Goal: Communication & Community: Answer question/provide support

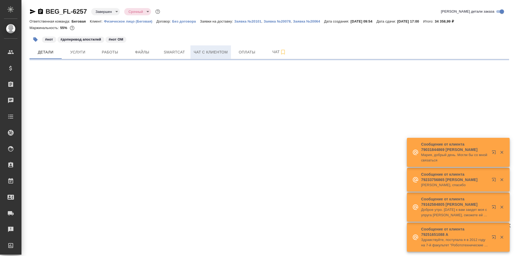
click at [224, 56] on button "Чат с клиентом" at bounding box center [211, 51] width 41 height 13
select select "RU"
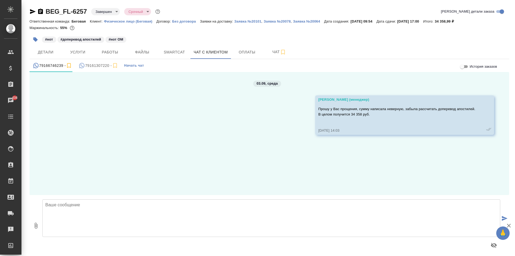
scroll to position [3, 0]
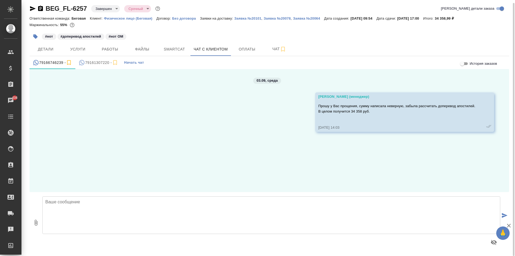
click at [90, 66] on div "79161307220 -" at bounding box center [98, 62] width 39 height 7
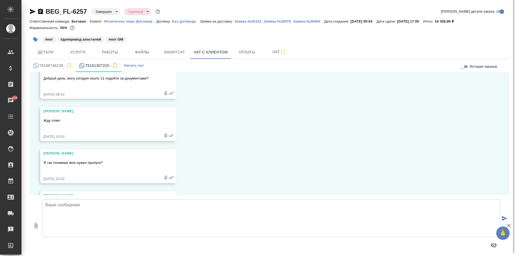
scroll to position [2334, 0]
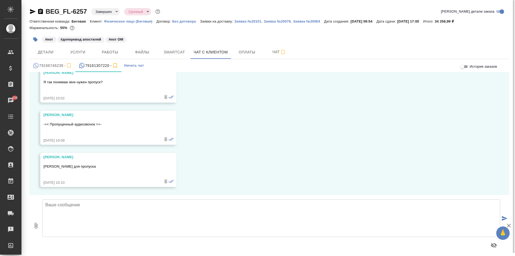
click at [168, 213] on textarea at bounding box center [271, 218] width 458 height 38
type textarea "L"
type textarea "Добрый день! Да, все верно, будем Вас ожидать"
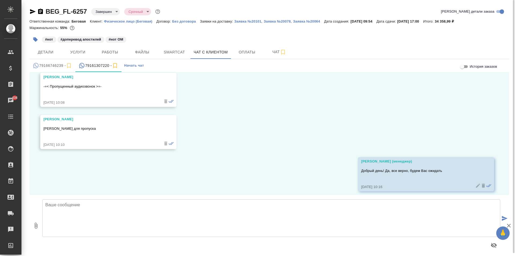
scroll to position [2376, 0]
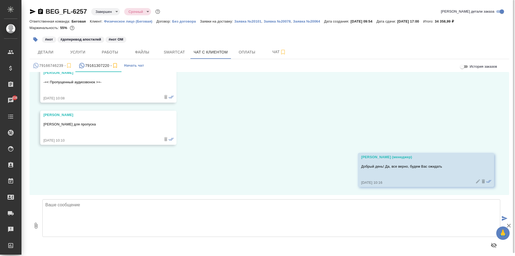
drag, startPoint x: 44, startPoint y: 123, endPoint x: 100, endPoint y: 125, distance: 56.7
click at [100, 125] on p "Харинова Евгения Александровна - ФИО для пропуска" at bounding box center [100, 124] width 114 height 5
copy p "Харинова Евгения Александровна"
click at [185, 166] on div "03.09, среда Антонова Кристина (менеджер) Евгения, здравствуйте! Мне передали В…" at bounding box center [270, 133] width 480 height 123
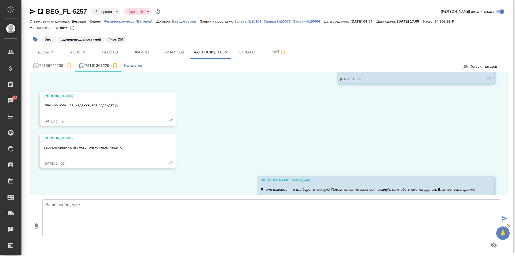
scroll to position [1705, 0]
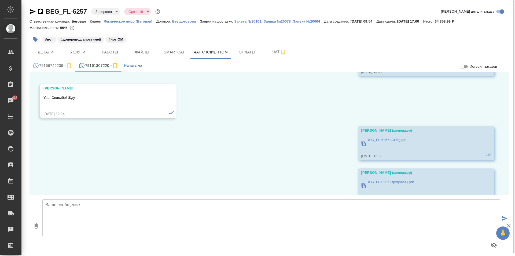
click at [373, 139] on p "BEG_FL-6257 (СОР).pdf" at bounding box center [387, 139] width 40 height 5
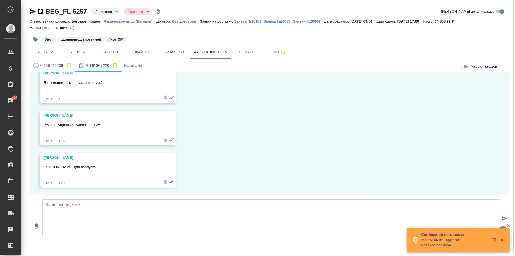
scroll to position [2376, 0]
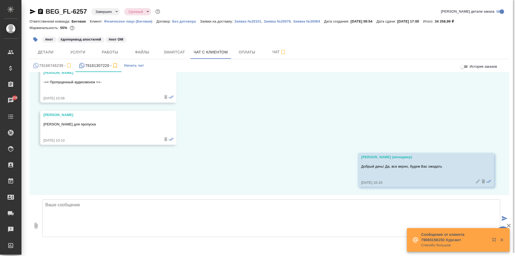
click at [162, 224] on textarea at bounding box center [271, 218] width 458 height 38
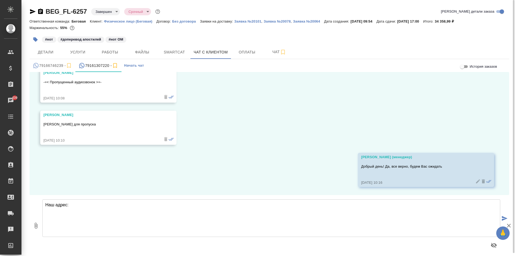
paste textarea "1-й Магистральный тупик д.5А, БЦ Магистраль Плаза Блок D, 8 этаж, офис 801"
type textarea "Наш адрес: 1-й Магистральный тупик д.5А, БЦ Магистраль Плаза Блок D, 8 этаж, оф…"
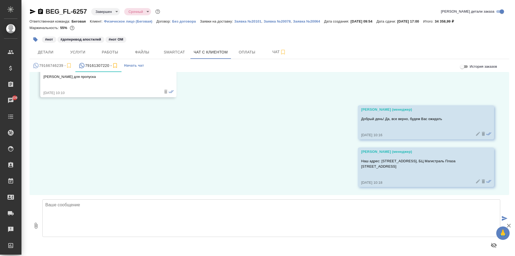
scroll to position [2429, 0]
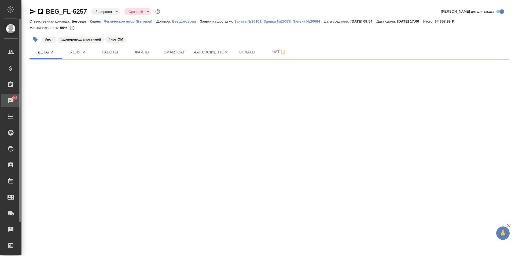
select select "RU"
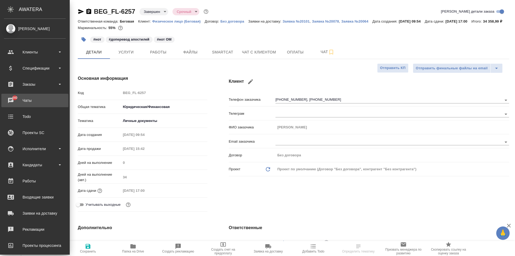
click at [10, 100] on div "Чаты" at bounding box center [35, 100] width 62 height 8
type textarea "x"
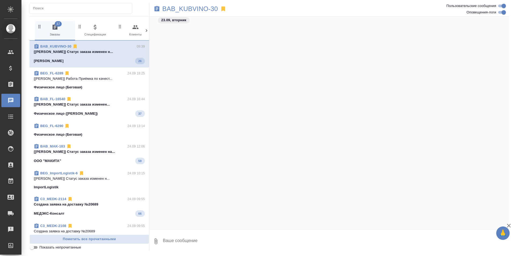
scroll to position [794, 0]
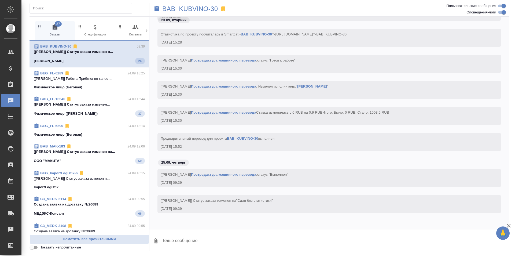
click at [146, 28] on icon at bounding box center [146, 30] width 5 height 5
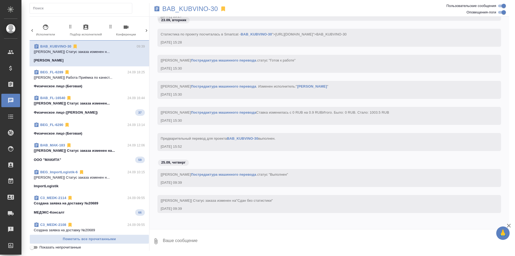
scroll to position [0, 218]
click at [144, 28] on div "36 Заказы 0 Спецификации 0 Клиенты 0 Входящие 0 Тендеры 0 Исполнители 0 Подбор …" at bounding box center [90, 31] width 120 height 20
click at [146, 29] on icon at bounding box center [146, 30] width 5 height 5
click at [120, 27] on span "99+ Мессенджеры" at bounding box center [124, 30] width 36 height 13
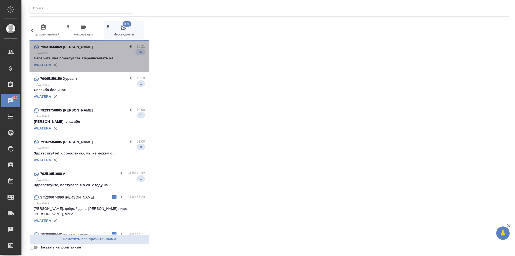
click at [128, 46] on label at bounding box center [132, 47] width 9 height 6
click at [0, 0] on input "checkbox" at bounding box center [0, 0] width 0 height 0
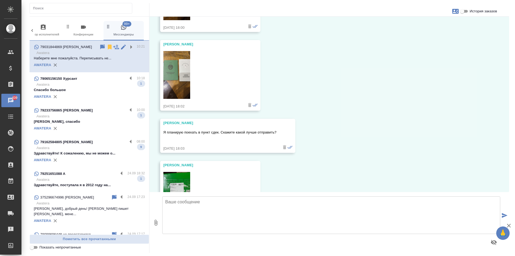
click at [477, 10] on span "История заказов" at bounding box center [483, 11] width 27 height 5
click at [472, 10] on input "История заказов" at bounding box center [462, 11] width 19 height 6
checkbox input "true"
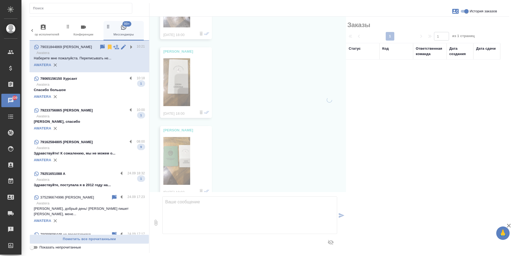
scroll to position [1545, 0]
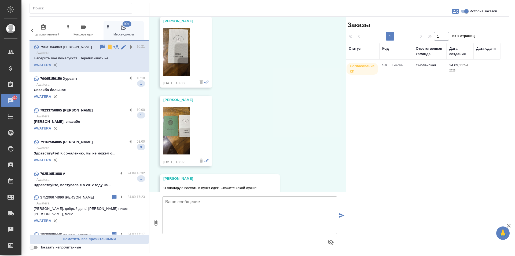
click at [108, 46] on icon at bounding box center [110, 47] width 4 height 5
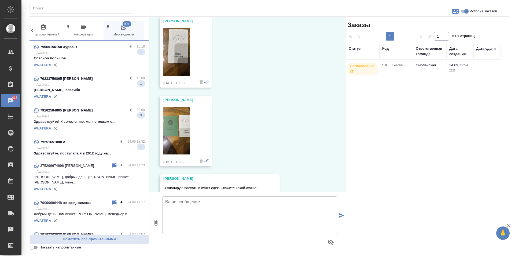
click at [118, 199] on label at bounding box center [122, 202] width 9 height 6
click at [0, 0] on input "checkbox" at bounding box center [0, 0] width 0 height 0
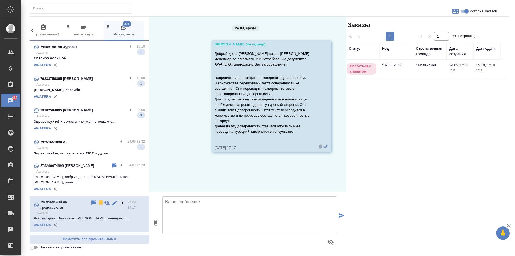
scroll to position [0, 0]
click at [99, 200] on icon at bounding box center [101, 202] width 4 height 5
click at [118, 168] on label at bounding box center [122, 165] width 9 height 6
click at [0, 0] on input "checkbox" at bounding box center [0, 0] width 0 height 0
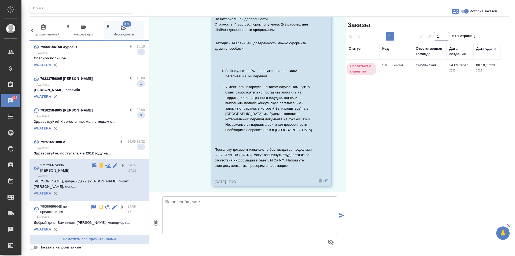
scroll to position [72, 0]
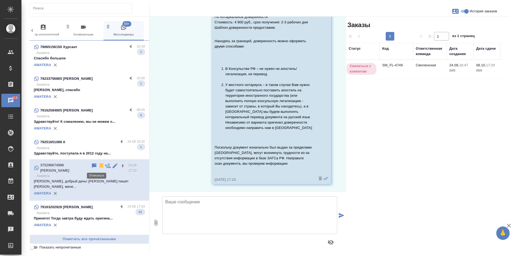
click at [100, 165] on icon at bounding box center [102, 165] width 4 height 5
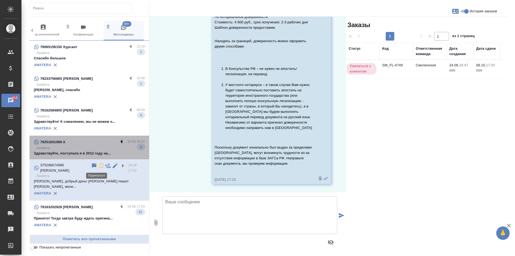
click at [118, 142] on label at bounding box center [122, 142] width 9 height 6
click at [0, 0] on input "checkbox" at bounding box center [0, 0] width 0 height 0
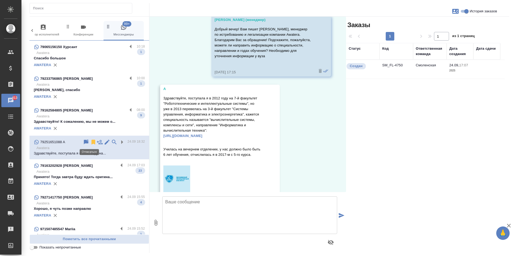
scroll to position [368, 0]
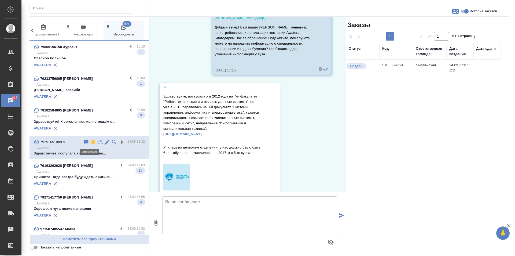
click at [92, 141] on icon at bounding box center [94, 142] width 4 height 5
click at [128, 108] on label at bounding box center [132, 110] width 9 height 6
click at [0, 0] on input "checkbox" at bounding box center [0, 0] width 0 height 0
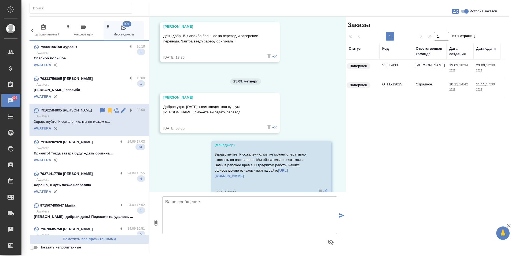
scroll to position [1824, 0]
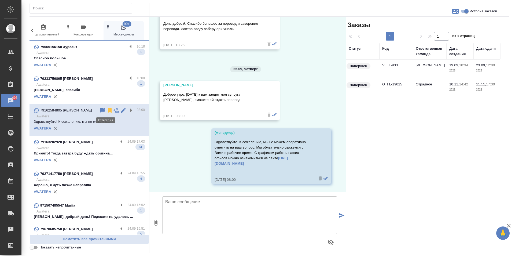
click at [108, 110] on icon at bounding box center [110, 110] width 4 height 5
click at [128, 78] on label at bounding box center [132, 78] width 9 height 6
click at [0, 0] on input "checkbox" at bounding box center [0, 0] width 0 height 0
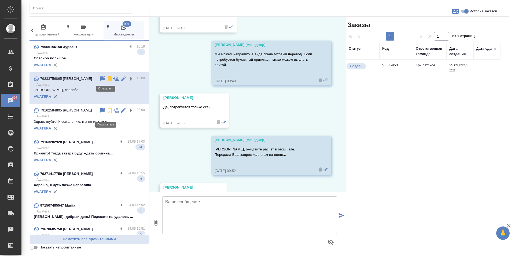
scroll to position [436, 0]
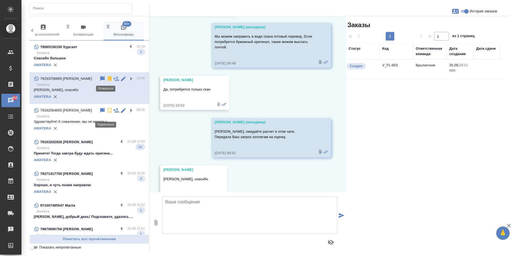
click at [108, 77] on icon at bounding box center [110, 78] width 4 height 5
click at [128, 47] on label at bounding box center [132, 47] width 9 height 6
click at [0, 0] on input "checkbox" at bounding box center [0, 0] width 0 height 0
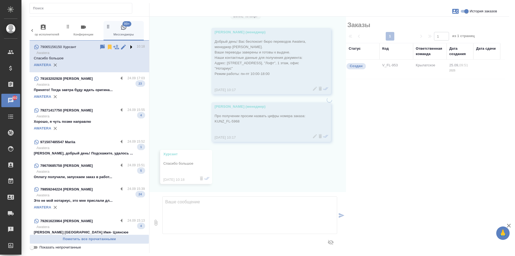
scroll to position [12, 0]
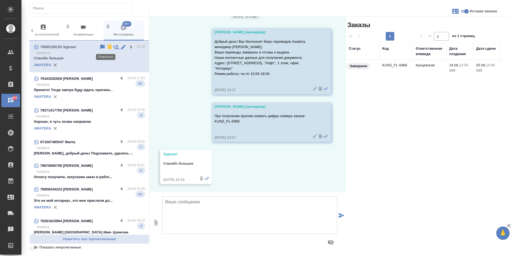
click at [108, 47] on icon at bounding box center [110, 47] width 4 height 5
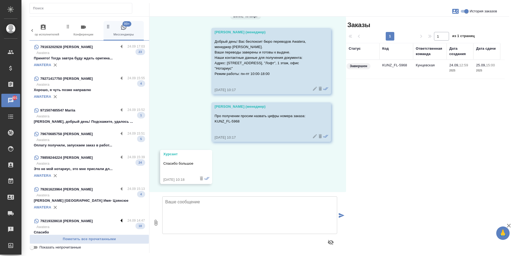
click at [118, 220] on label at bounding box center [122, 221] width 9 height 6
click at [0, 0] on input "checkbox" at bounding box center [0, 0] width 0 height 0
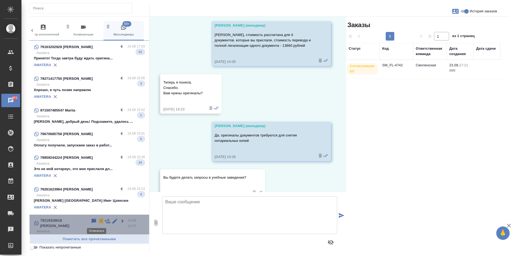
click at [99, 220] on icon at bounding box center [101, 221] width 4 height 5
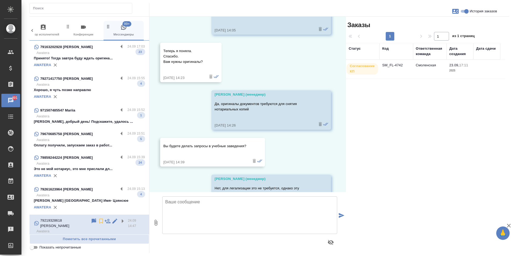
scroll to position [1449, 0]
click at [118, 187] on label at bounding box center [122, 189] width 9 height 6
click at [0, 0] on input "checkbox" at bounding box center [0, 0] width 0 height 0
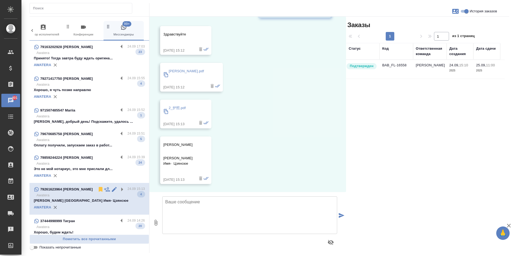
scroll to position [56, 0]
click at [99, 188] on icon at bounding box center [101, 189] width 4 height 5
click at [118, 156] on label at bounding box center [122, 157] width 9 height 6
click at [0, 0] on input "checkbox" at bounding box center [0, 0] width 0 height 0
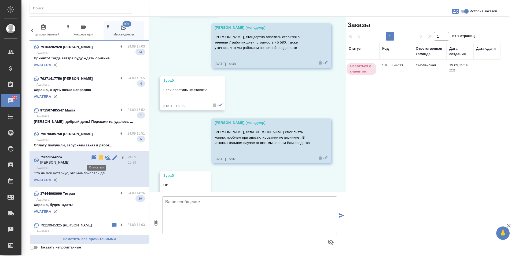
click at [99, 156] on icon at bounding box center [101, 157] width 4 height 5
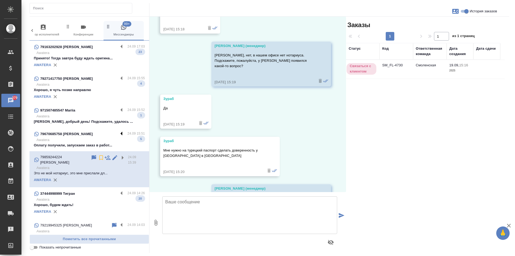
click at [119, 134] on label at bounding box center [122, 134] width 9 height 6
click at [0, 0] on input "checkbox" at bounding box center [0, 0] width 0 height 0
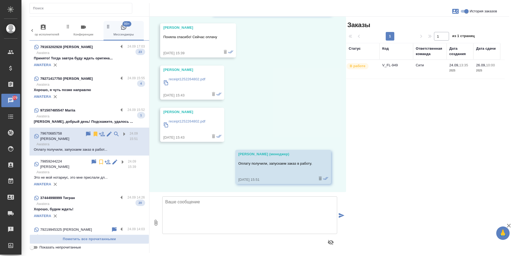
scroll to position [876, 0]
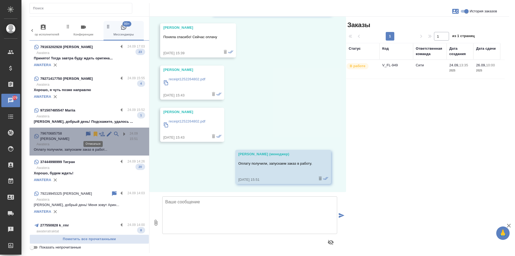
click at [94, 134] on icon at bounding box center [96, 134] width 4 height 5
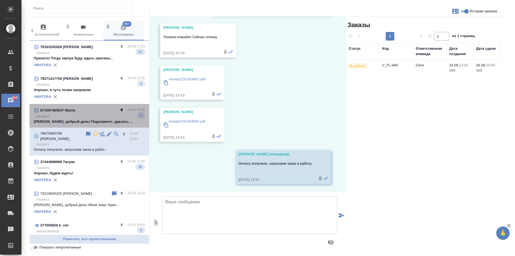
click at [118, 109] on label at bounding box center [122, 110] width 9 height 6
click at [0, 0] on input "checkbox" at bounding box center [0, 0] width 0 height 0
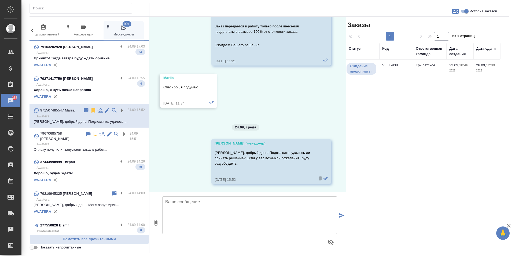
scroll to position [735, 0]
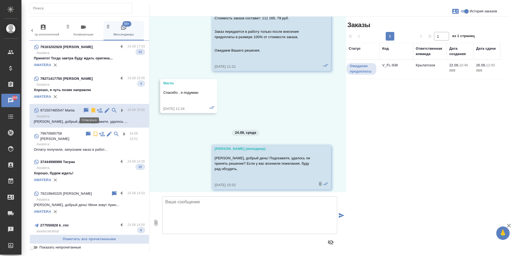
click at [92, 111] on icon at bounding box center [94, 110] width 4 height 5
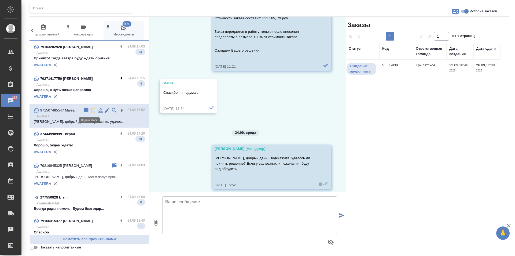
click at [118, 76] on label at bounding box center [122, 78] width 9 height 6
click at [0, 0] on input "checkbox" at bounding box center [0, 0] width 0 height 0
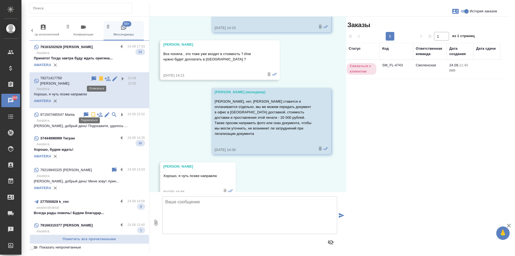
scroll to position [676, 0]
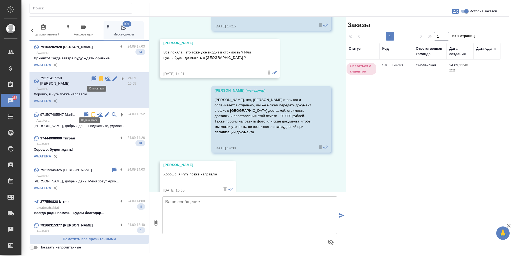
click at [99, 78] on icon at bounding box center [101, 78] width 4 height 5
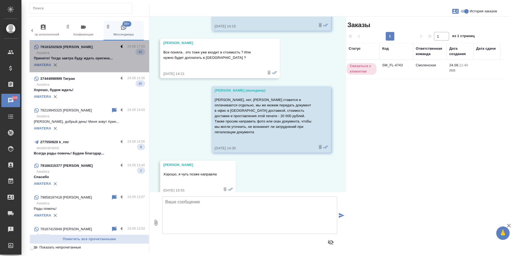
click at [119, 47] on label at bounding box center [122, 47] width 9 height 6
click at [0, 0] on input "checkbox" at bounding box center [0, 0] width 0 height 0
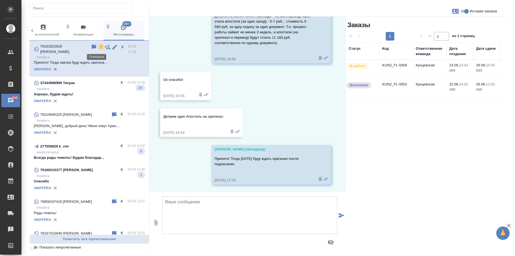
click at [99, 47] on icon at bounding box center [101, 47] width 4 height 5
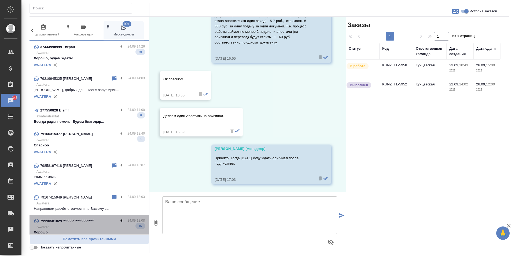
click at [118, 220] on label at bounding box center [122, 221] width 9 height 6
click at [0, 0] on input "checkbox" at bounding box center [0, 0] width 0 height 0
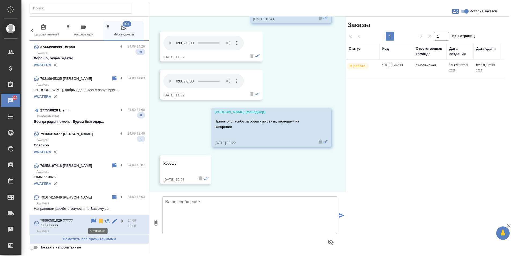
scroll to position [1563, 0]
click at [99, 220] on icon at bounding box center [101, 221] width 4 height 5
click at [118, 197] on label at bounding box center [122, 197] width 9 height 6
click at [0, 0] on input "checkbox" at bounding box center [0, 0] width 0 height 0
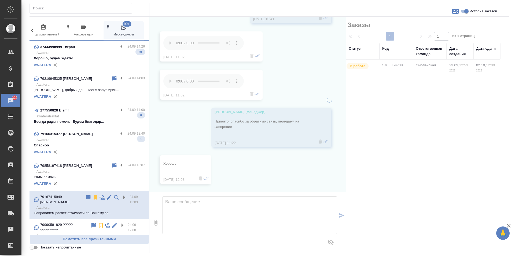
scroll to position [390, 0]
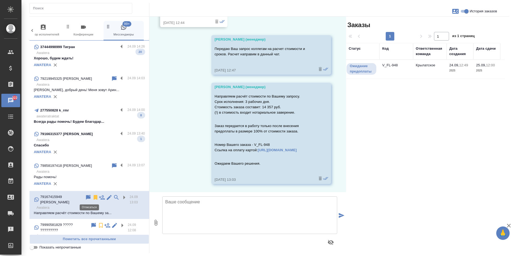
click at [94, 197] on icon at bounding box center [96, 197] width 4 height 5
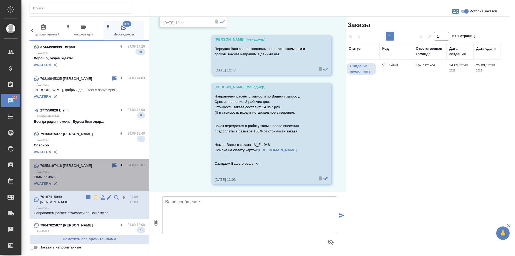
click at [118, 165] on label at bounding box center [122, 165] width 9 height 6
click at [0, 0] on input "checkbox" at bounding box center [0, 0] width 0 height 0
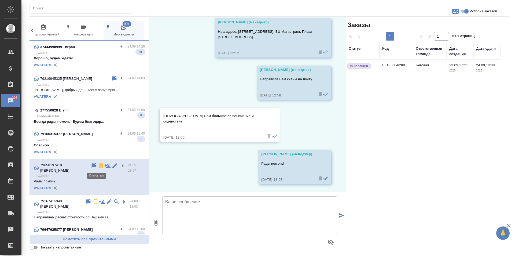
scroll to position [816, 0]
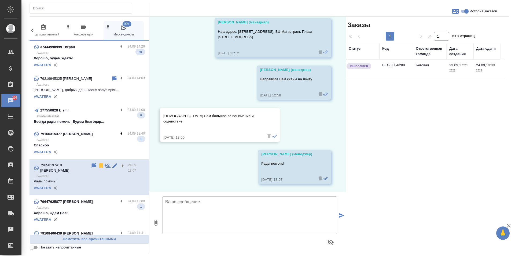
click at [118, 133] on label at bounding box center [122, 134] width 9 height 6
click at [0, 0] on input "checkbox" at bounding box center [0, 0] width 0 height 0
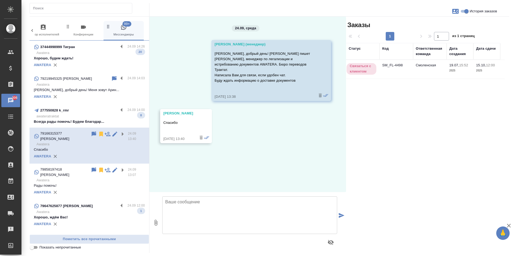
scroll to position [0, 0]
click at [99, 136] on icon at bounding box center [101, 134] width 6 height 6
click at [118, 111] on label at bounding box center [122, 110] width 9 height 6
click at [0, 0] on input "checkbox" at bounding box center [0, 0] width 0 height 0
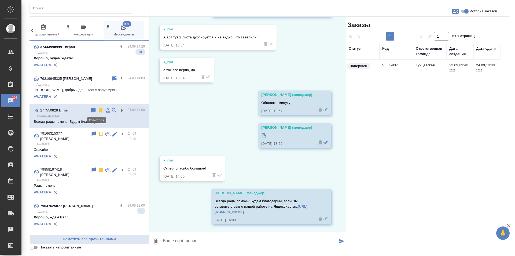
scroll to position [588, 0]
click at [99, 108] on icon at bounding box center [101, 110] width 4 height 5
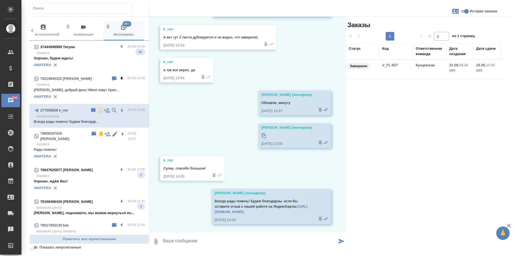
click at [119, 79] on label at bounding box center [122, 78] width 9 height 6
click at [0, 0] on input "checkbox" at bounding box center [0, 0] width 0 height 0
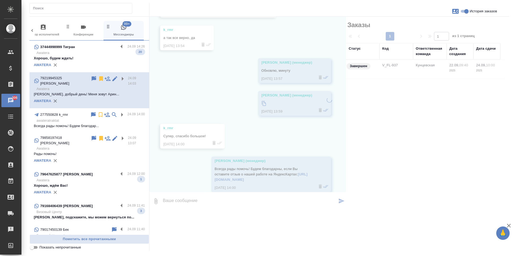
scroll to position [0, 0]
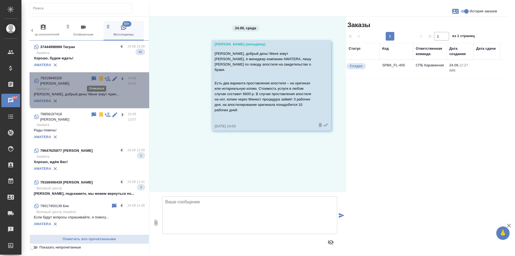
click at [99, 79] on icon at bounding box center [101, 78] width 4 height 5
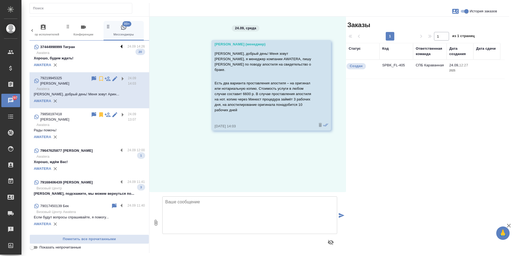
click at [119, 45] on label at bounding box center [122, 47] width 9 height 6
click at [0, 0] on input "checkbox" at bounding box center [0, 0] width 0 height 0
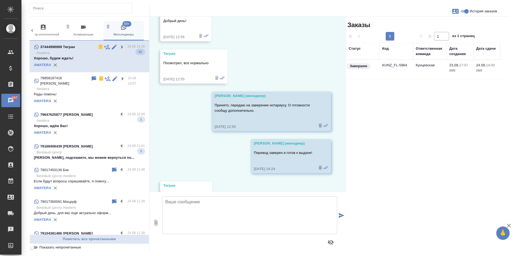
scroll to position [1371, 0]
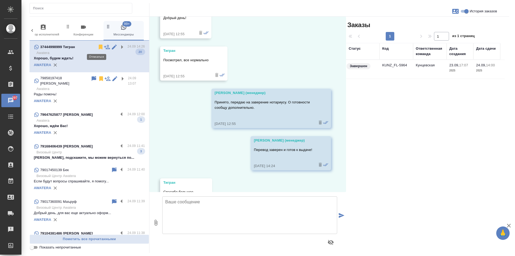
click at [99, 48] on icon at bounding box center [101, 47] width 4 height 5
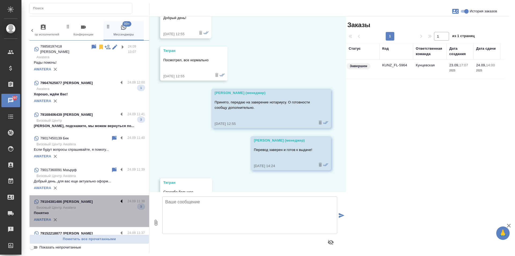
click at [118, 198] on label at bounding box center [122, 201] width 9 height 6
click at [0, 0] on input "checkbox" at bounding box center [0, 0] width 0 height 0
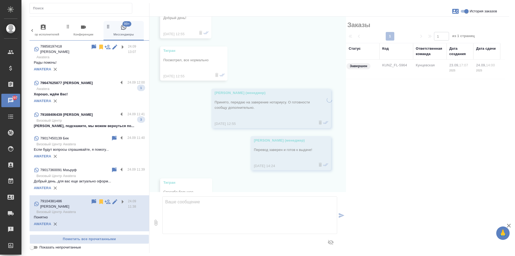
scroll to position [133, 0]
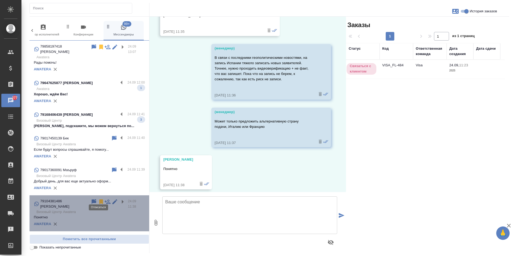
click at [100, 199] on icon at bounding box center [101, 201] width 4 height 5
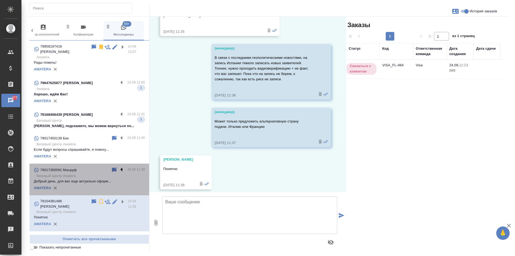
click at [118, 167] on label at bounding box center [122, 170] width 9 height 6
click at [0, 0] on input "checkbox" at bounding box center [0, 0] width 0 height 0
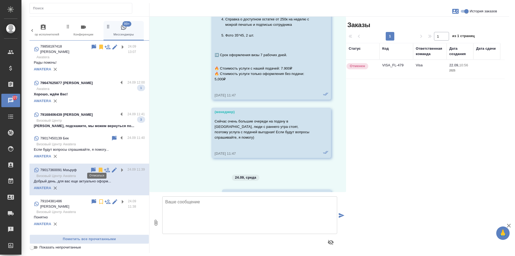
scroll to position [317, 0]
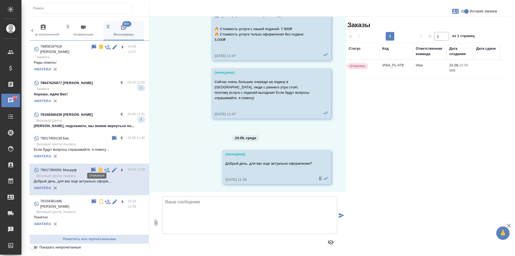
click at [99, 168] on icon at bounding box center [101, 170] width 4 height 5
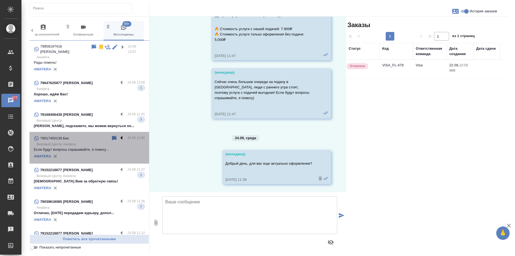
click at [119, 135] on label at bounding box center [122, 138] width 9 height 6
click at [0, 0] on input "checkbox" at bounding box center [0, 0] width 0 height 0
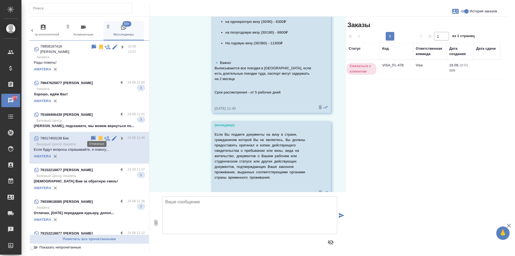
scroll to position [426, 0]
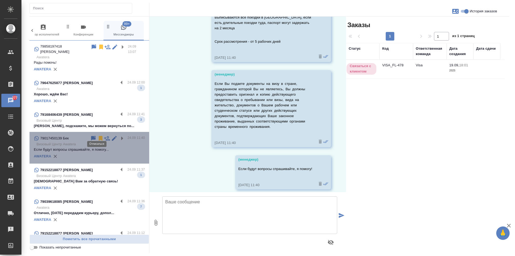
click at [99, 136] on icon at bounding box center [101, 138] width 4 height 5
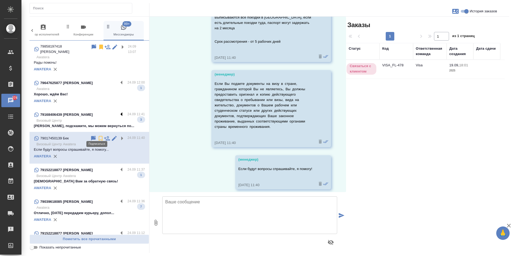
click at [118, 111] on label at bounding box center [122, 114] width 9 height 6
click at [0, 0] on input "checkbox" at bounding box center [0, 0] width 0 height 0
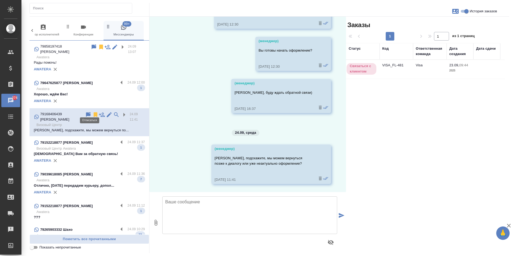
scroll to position [863, 0]
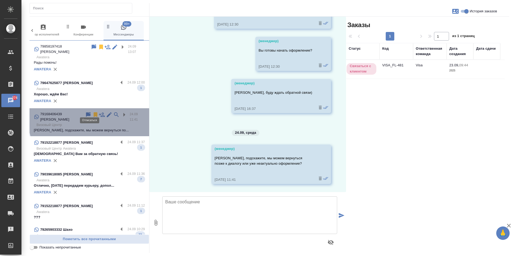
click at [94, 112] on icon at bounding box center [96, 114] width 4 height 5
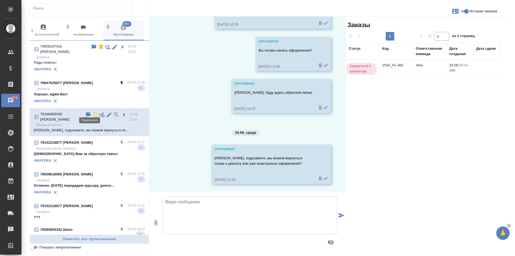
click at [118, 80] on label at bounding box center [122, 83] width 9 height 6
click at [0, 0] on input "checkbox" at bounding box center [0, 0] width 0 height 0
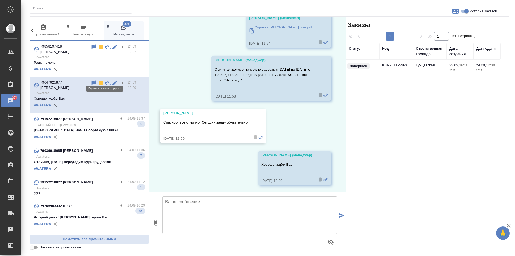
scroll to position [80, 0]
click at [98, 80] on icon at bounding box center [101, 83] width 6 height 6
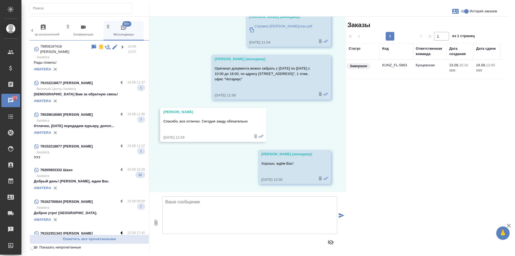
click at [118, 230] on label at bounding box center [122, 233] width 9 height 6
click at [0, 0] on input "checkbox" at bounding box center [0, 0] width 0 height 0
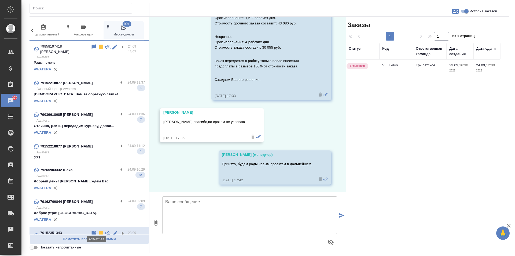
scroll to position [1091, 0]
click at [99, 231] on icon at bounding box center [101, 233] width 4 height 5
click at [118, 198] on label at bounding box center [122, 201] width 9 height 6
click at [0, 0] on input "checkbox" at bounding box center [0, 0] width 0 height 0
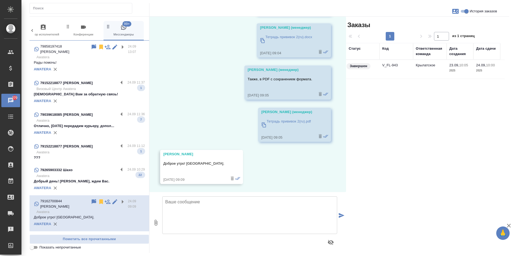
scroll to position [698, 0]
click at [99, 199] on icon at bounding box center [101, 201] width 4 height 5
click at [118, 167] on label at bounding box center [122, 170] width 9 height 6
click at [0, 0] on input "checkbox" at bounding box center [0, 0] width 0 height 0
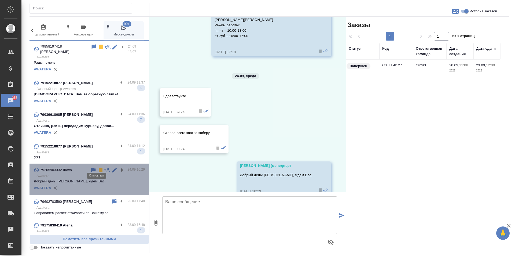
click at [99, 168] on icon at bounding box center [101, 170] width 4 height 5
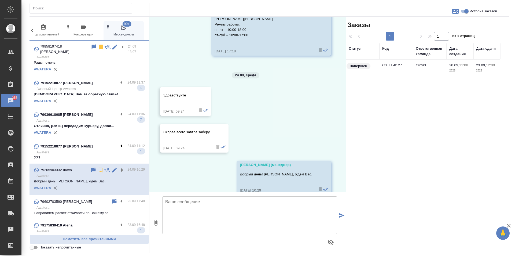
click at [118, 143] on label at bounding box center [122, 146] width 9 height 6
click at [0, 0] on input "checkbox" at bounding box center [0, 0] width 0 height 0
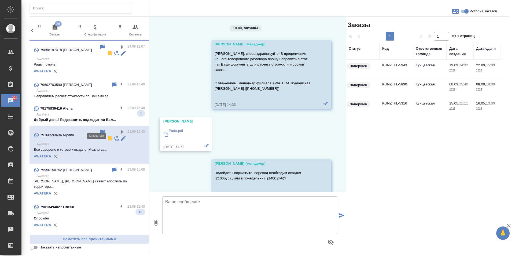
scroll to position [1359, 0]
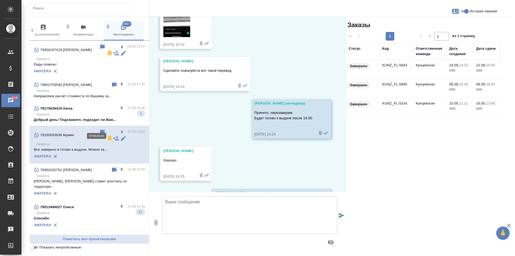
click at [108, 136] on icon at bounding box center [110, 138] width 4 height 5
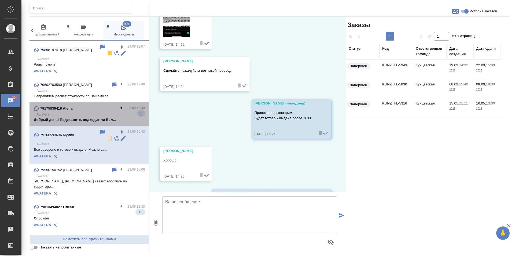
click at [118, 105] on label at bounding box center [122, 108] width 9 height 6
click at [0, 0] on input "checkbox" at bounding box center [0, 0] width 0 height 0
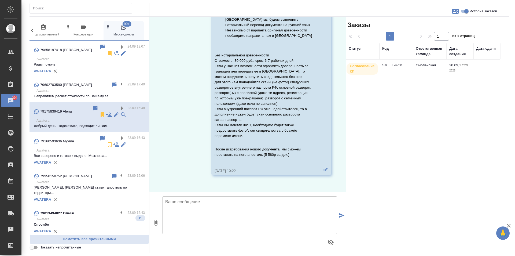
scroll to position [1416, 0]
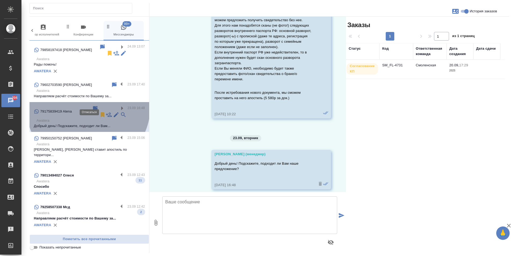
click at [101, 112] on icon at bounding box center [103, 114] width 4 height 5
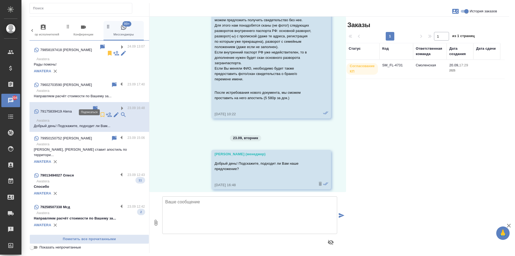
click at [118, 82] on label at bounding box center [122, 85] width 9 height 6
click at [0, 0] on input "checkbox" at bounding box center [0, 0] width 0 height 0
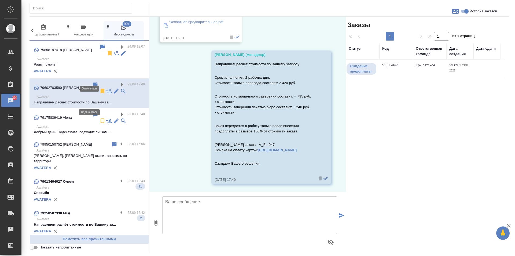
scroll to position [281, 0]
click at [101, 89] on icon at bounding box center [103, 91] width 4 height 5
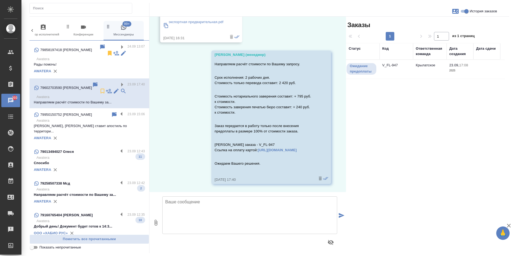
click at [118, 244] on label at bounding box center [122, 247] width 9 height 6
click at [0, 0] on input "checkbox" at bounding box center [0, 0] width 0 height 0
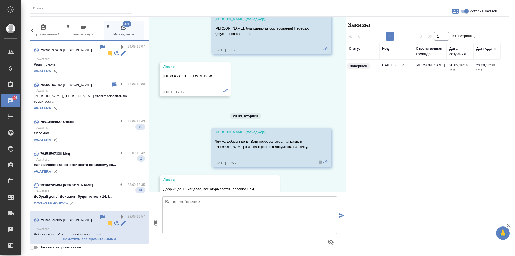
scroll to position [1446, 0]
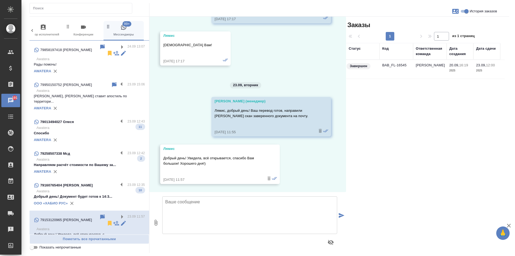
click at [108, 221] on icon at bounding box center [110, 223] width 4 height 5
click at [120, 182] on label at bounding box center [122, 185] width 9 height 6
click at [0, 0] on input "checkbox" at bounding box center [0, 0] width 0 height 0
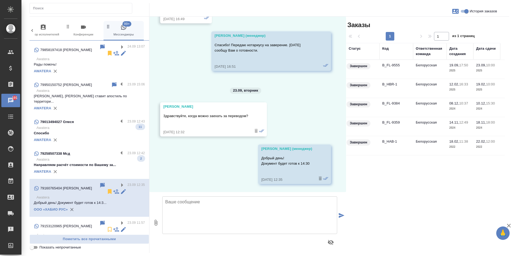
scroll to position [1146, 0]
click at [108, 189] on icon at bounding box center [110, 191] width 4 height 5
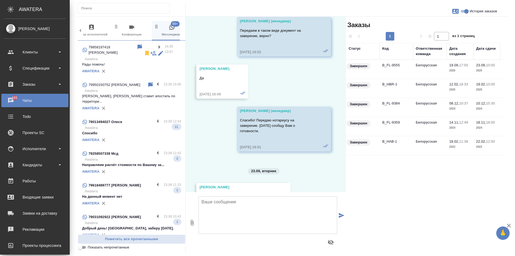
scroll to position [1243, 0]
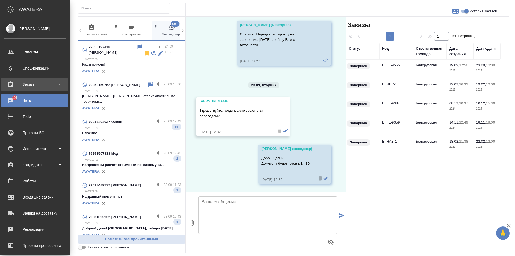
click at [27, 85] on div "Заказы" at bounding box center [35, 84] width 62 height 8
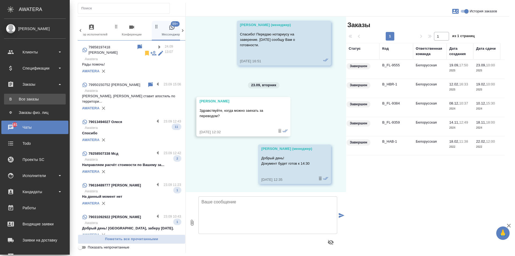
click at [23, 98] on div "Все заказы" at bounding box center [35, 98] width 56 height 5
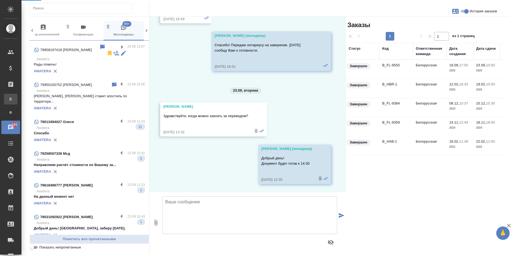
scroll to position [1173, 0]
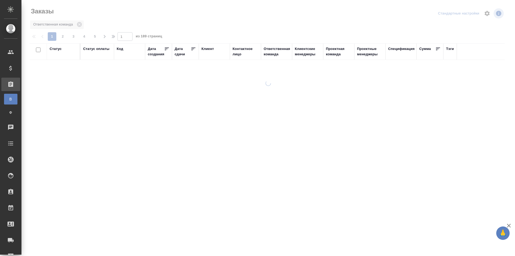
click at [180, 54] on div "Дата сдачи" at bounding box center [183, 51] width 16 height 11
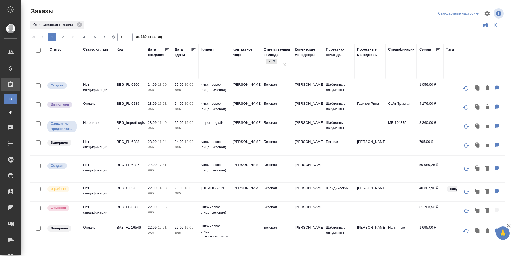
click at [183, 70] on input "text" at bounding box center [187, 68] width 18 height 8
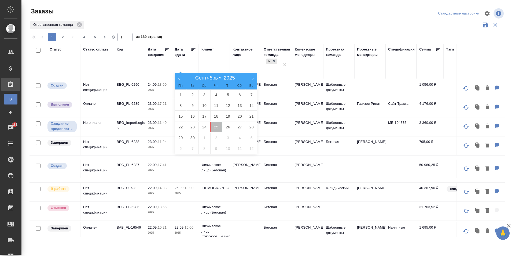
click at [218, 128] on span "25" at bounding box center [216, 127] width 12 height 10
type div "2025-09-24T21:00:00.000Z"
click at [226, 128] on span "26" at bounding box center [228, 127] width 12 height 10
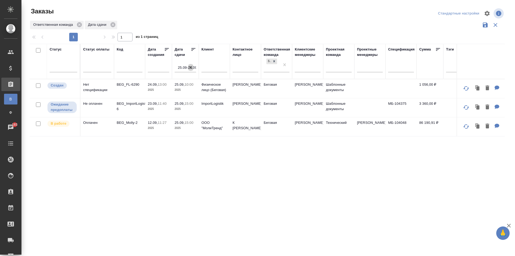
click at [190, 68] on icon "button" at bounding box center [190, 67] width 3 height 3
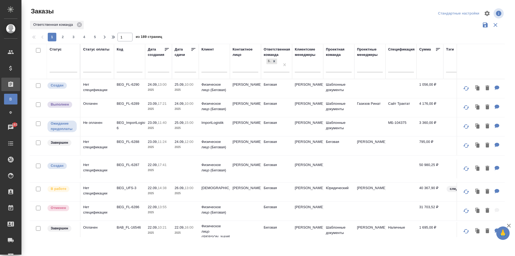
click at [240, 112] on td "Дмитрий" at bounding box center [245, 107] width 31 height 19
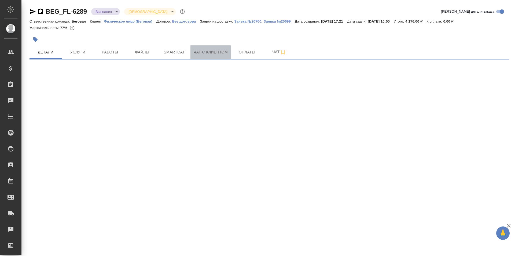
click at [223, 58] on button "Чат с клиентом" at bounding box center [211, 51] width 41 height 13
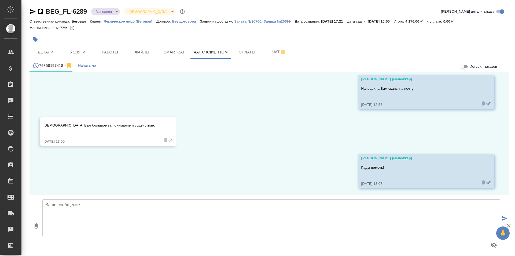
scroll to position [793, 0]
click at [200, 227] on textarea at bounding box center [271, 218] width 458 height 38
type textarea "Д"
